Goal: Task Accomplishment & Management: Manage account settings

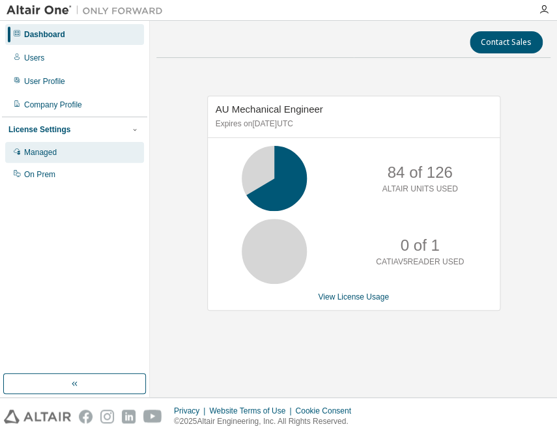
click at [35, 150] on div "Managed" at bounding box center [40, 152] width 33 height 10
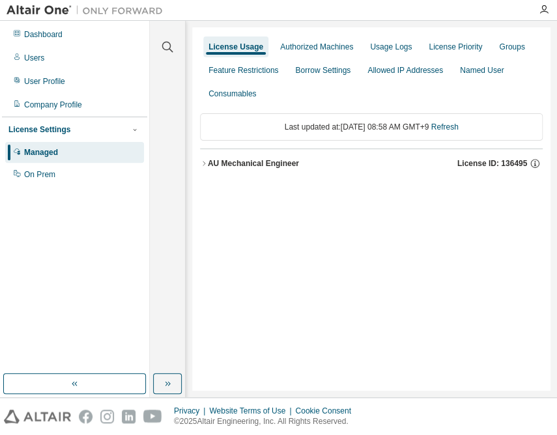
click at [276, 164] on div "AU Mechanical Engineer" at bounding box center [253, 163] width 91 height 10
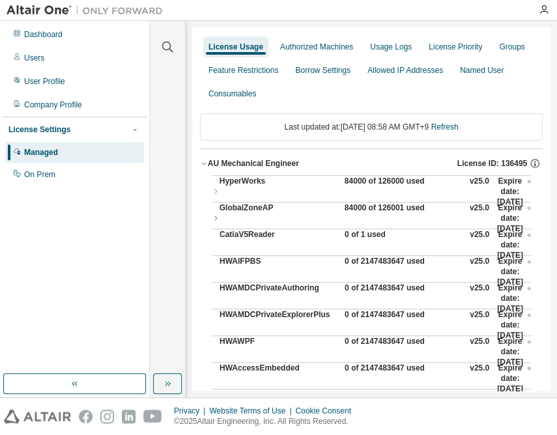
click at [366, 180] on div "84000 of 126000 used" at bounding box center [403, 191] width 117 height 31
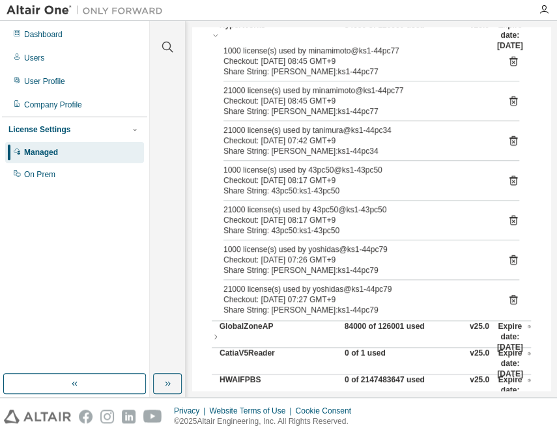
scroll to position [177, 0]
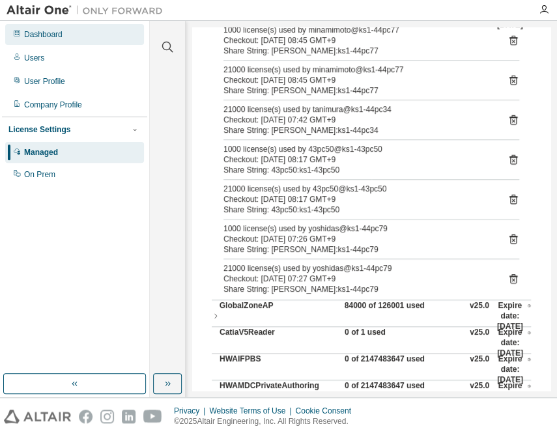
click at [81, 36] on div "Dashboard" at bounding box center [74, 34] width 139 height 21
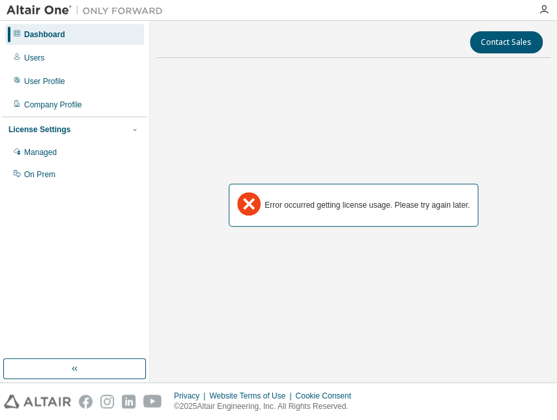
click at [63, 130] on div "License Settings" at bounding box center [39, 129] width 62 height 10
click at [59, 130] on div "License Settings" at bounding box center [39, 129] width 62 height 10
click at [31, 57] on div "Users" at bounding box center [34, 58] width 20 height 10
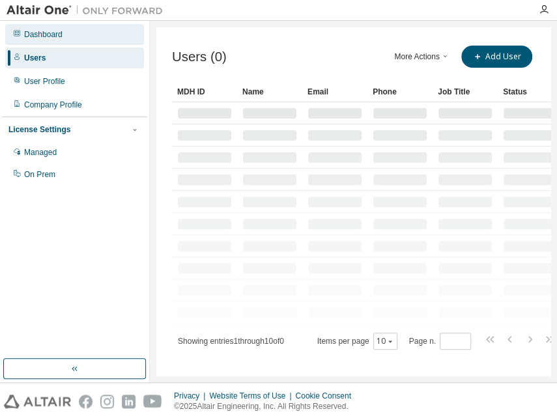
click at [33, 38] on div "Dashboard" at bounding box center [43, 34] width 38 height 10
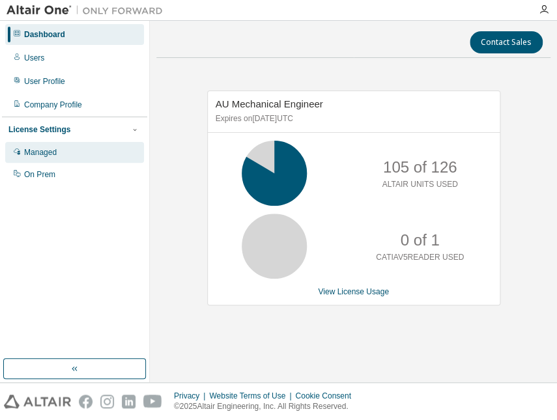
click at [59, 151] on div "Managed" at bounding box center [74, 152] width 139 height 21
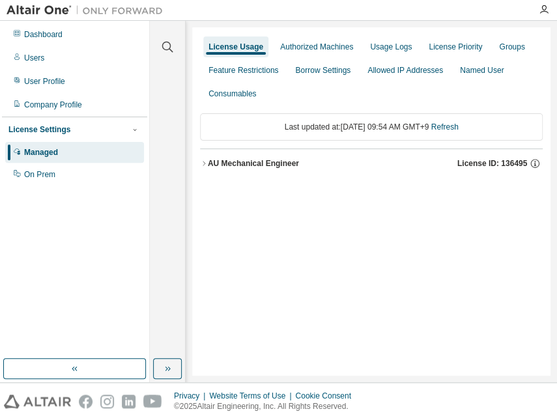
click at [296, 162] on div "AU Mechanical Engineer" at bounding box center [253, 163] width 91 height 10
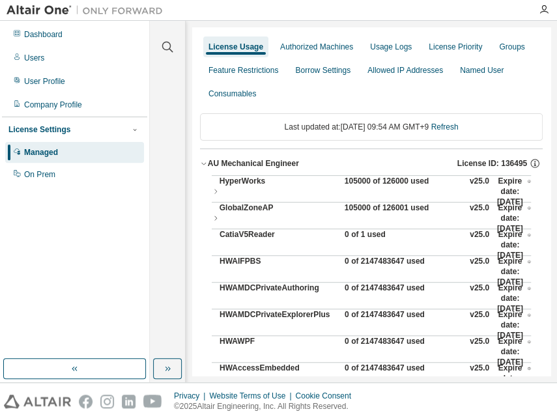
click at [390, 182] on div "105000 of 126000 used" at bounding box center [403, 191] width 117 height 31
